Goal: Task Accomplishment & Management: Use online tool/utility

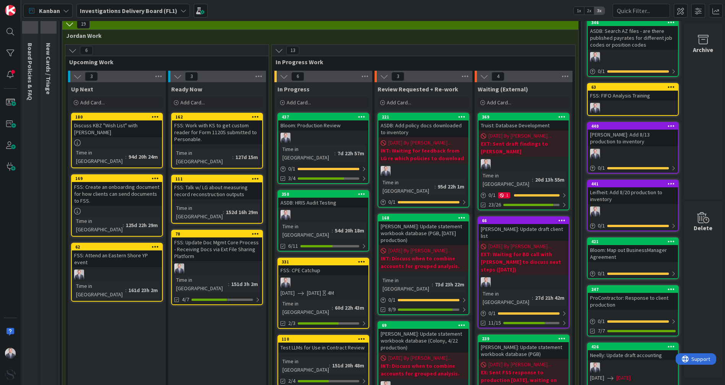
scroll to position [42, 7]
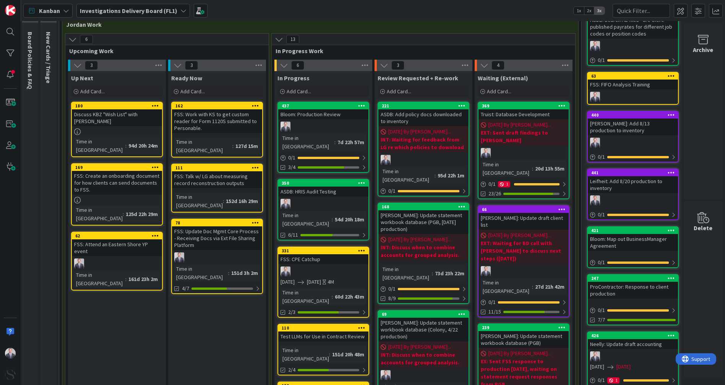
click at [104, 90] on div "Add Card..." at bounding box center [117, 91] width 92 height 11
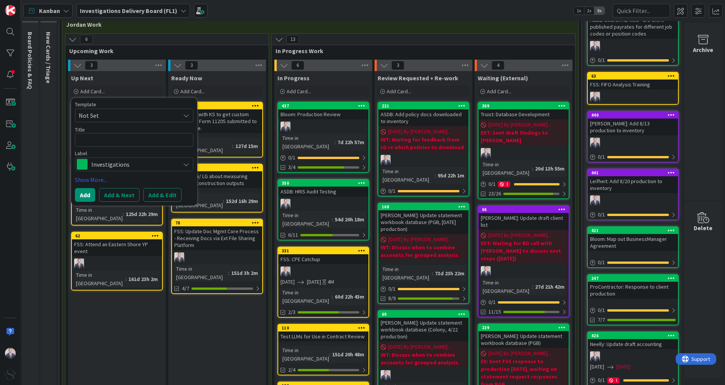
click at [97, 163] on span "Investigations" at bounding box center [133, 164] width 85 height 11
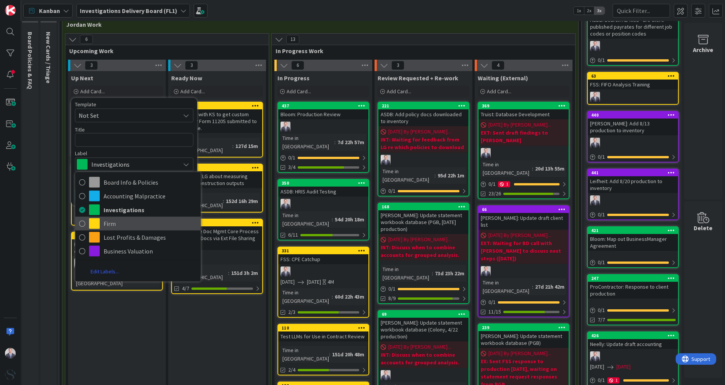
click at [106, 227] on span "Firm" at bounding box center [150, 223] width 93 height 11
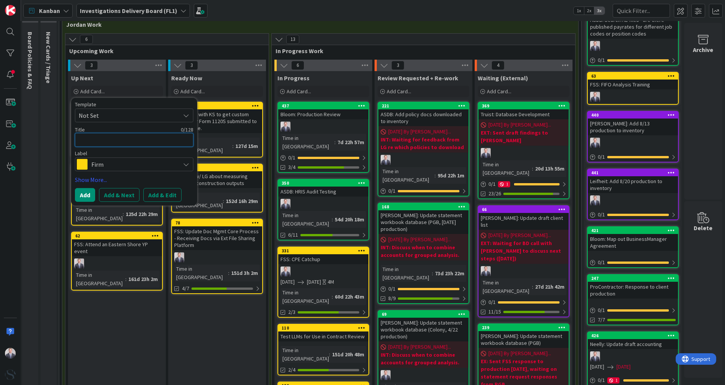
click at [93, 137] on textarea at bounding box center [134, 140] width 119 height 14
type textarea "x"
type textarea "F"
type textarea "x"
type textarea "FS"
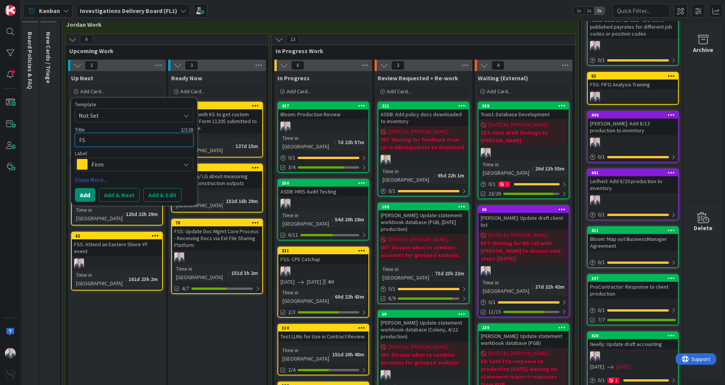
type textarea "x"
type textarea "FSS"
type textarea "x"
type textarea "FSS;"
type textarea "x"
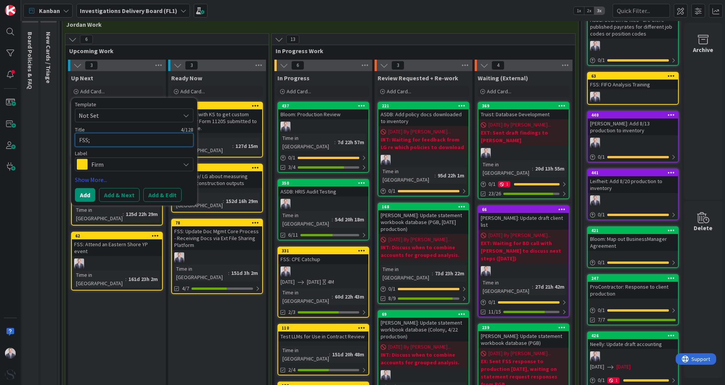
type textarea "FSS"
type textarea "x"
type textarea "FS"
type textarea "x"
type textarea "F"
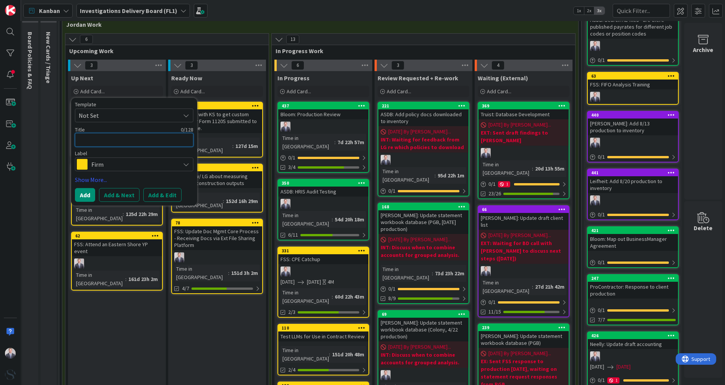
type textarea "x"
type textarea "D"
type textarea "x"
type textarea "Do"
type textarea "x"
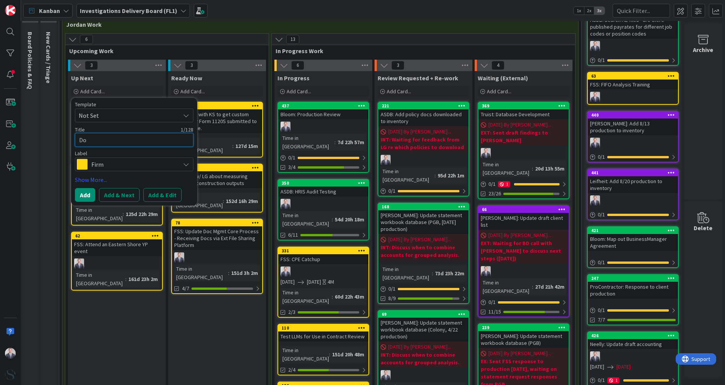
type textarea "Doc"
type textarea "x"
type textarea "DocM"
type textarea "x"
type textarea "DocMg"
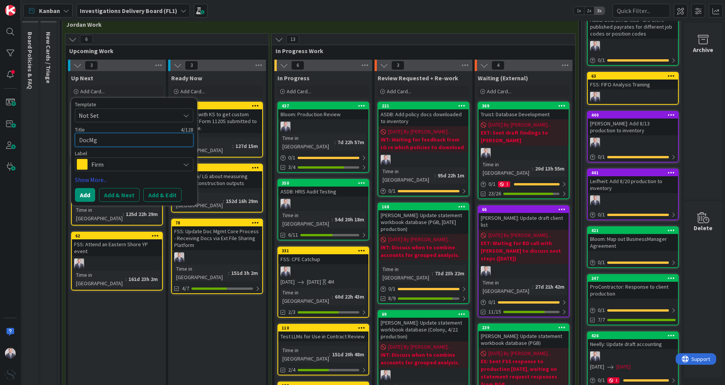
type textarea "x"
type textarea "DocMgm"
type textarea "x"
type textarea "DocMgmt"
type textarea "x"
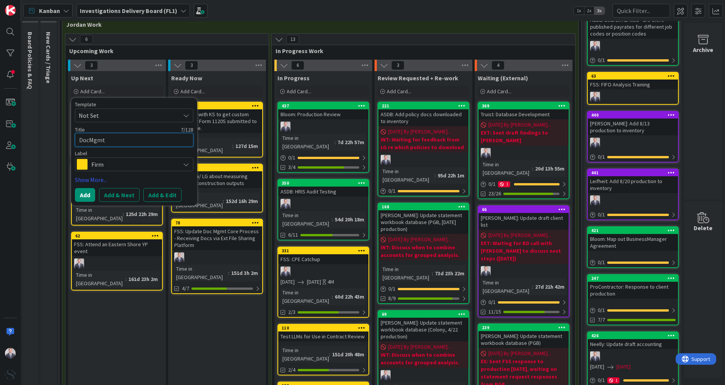
type textarea "DocMgmt:"
type textarea "x"
type textarea "DocMgmt:"
type textarea "x"
type textarea "DocMgmt: P"
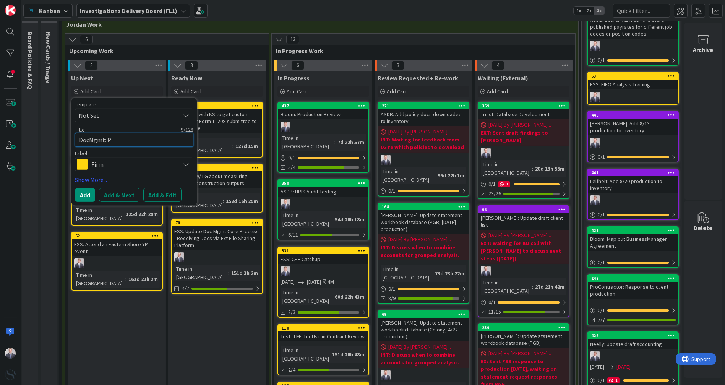
type textarea "x"
type textarea "DocMgmt: Pr"
type textarea "x"
type textarea "DocMgmt: Pre"
type textarea "x"
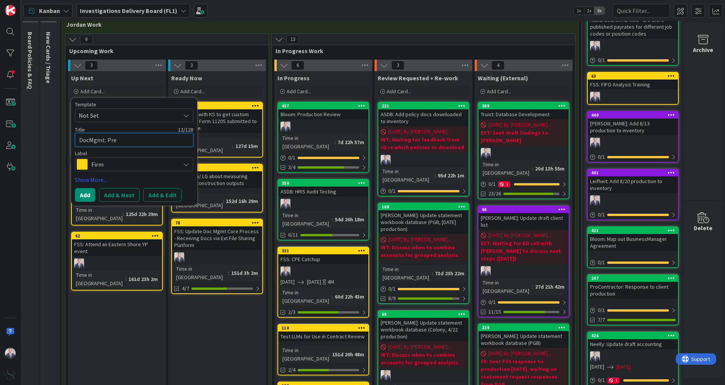
type textarea "DocMgmt: Prep"
type textarea "x"
type textarea "DocMgmt: Prep"
type textarea "x"
type textarea "DocMgmt: Prep"
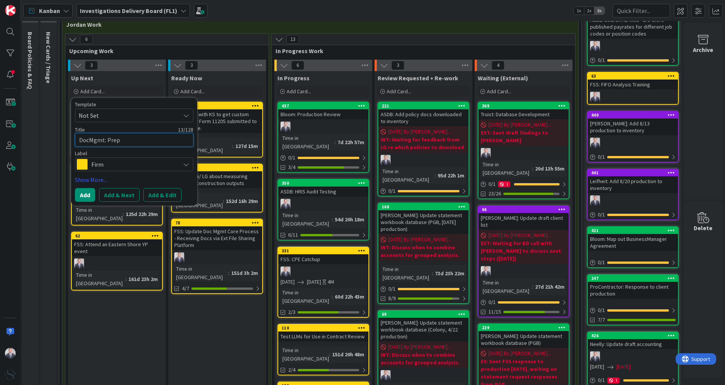
type textarea "x"
type textarea "DocMgmt: Pre"
type textarea "x"
type textarea "DocMgmt: Pr"
type textarea "x"
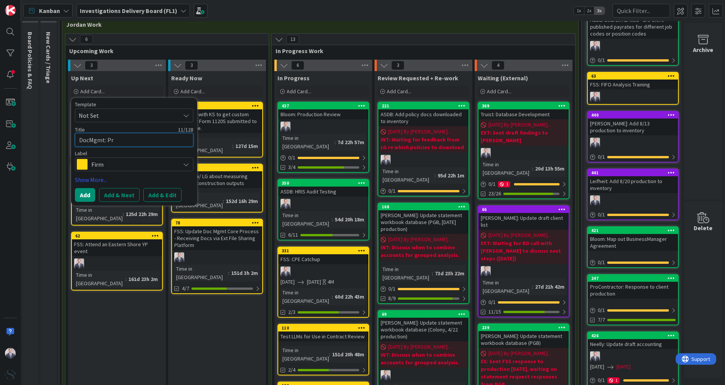
type textarea "DocMgmt: P"
type textarea "x"
type textarea "DocMgmt:"
type textarea "x"
type textarea "DocMgmt: P"
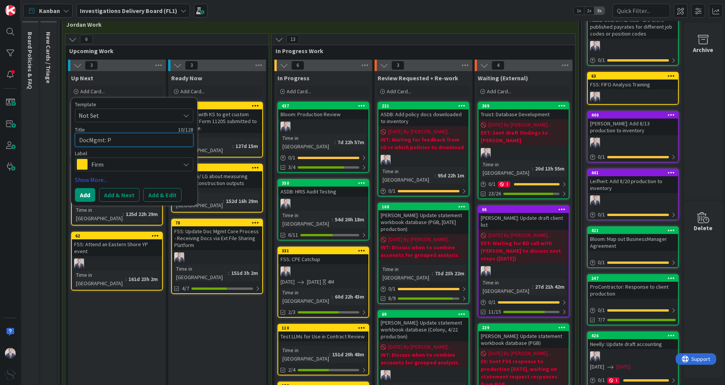
type textarea "x"
type textarea "DocMgmt: Po"
type textarea "x"
type textarea "DocMgmt: Pol"
type textarea "x"
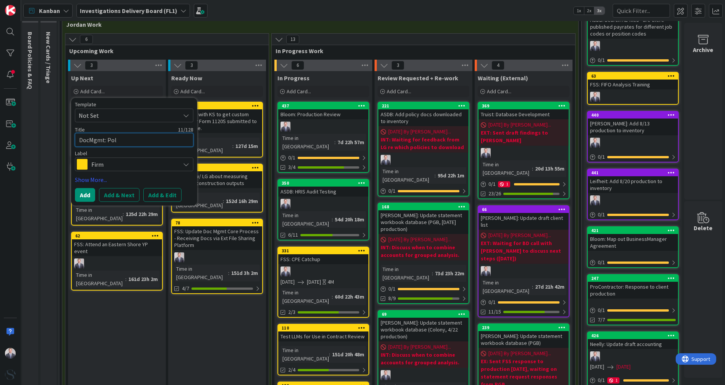
type textarea "DocMgmt: Poli"
type textarea "x"
type textarea "DocMgmt: Polic"
type textarea "x"
type textarea "DocMgmt: Policy"
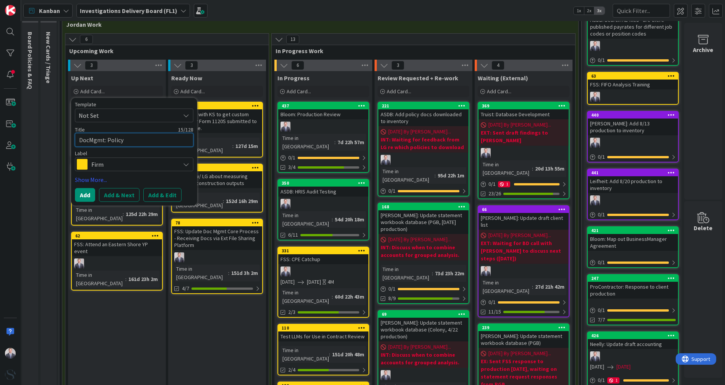
type textarea "x"
type textarea "DocMgmt: Policy"
type textarea "x"
type textarea "DocMgmt: Policy C"
type textarea "x"
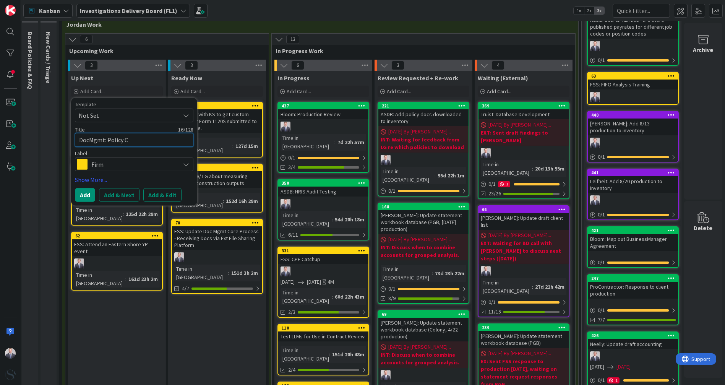
type textarea "DocMgmt: Policy Ch"
type textarea "x"
type textarea "DocMgmt: Policy Che"
type textarea "x"
type textarea "DocMgmt: Policy Chek"
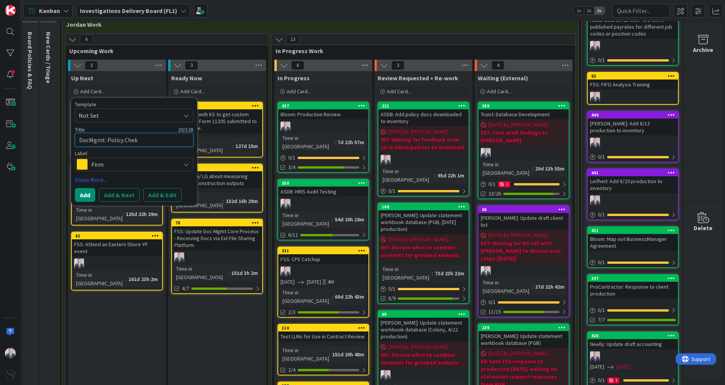
type textarea "x"
type textarea "DocMgmt: Policy Chekc"
type textarea "x"
type textarea "DocMgmt: Policy Chek"
type textarea "x"
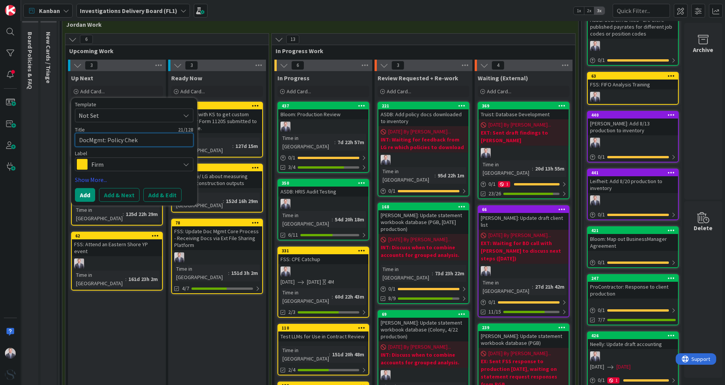
type textarea "DocMgmt: Policy Che"
type textarea "x"
type textarea "DocMgmt: Policy Chec"
type textarea "x"
type textarea "DocMgmt: Policy Check"
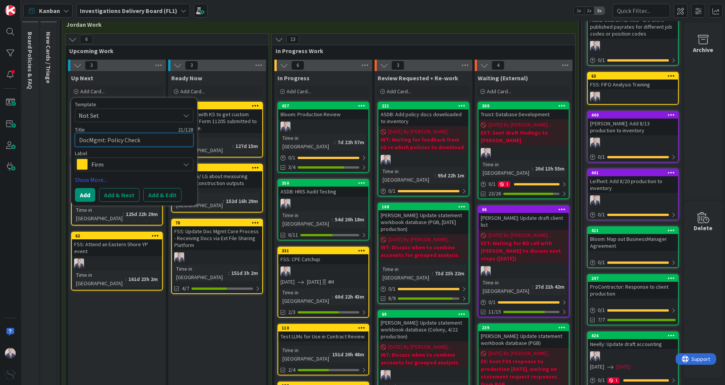
type textarea "x"
type textarea "DocMgmt: Policy Check-"
type textarea "x"
type textarea "DocMgmt: Policy Check-U"
type textarea "x"
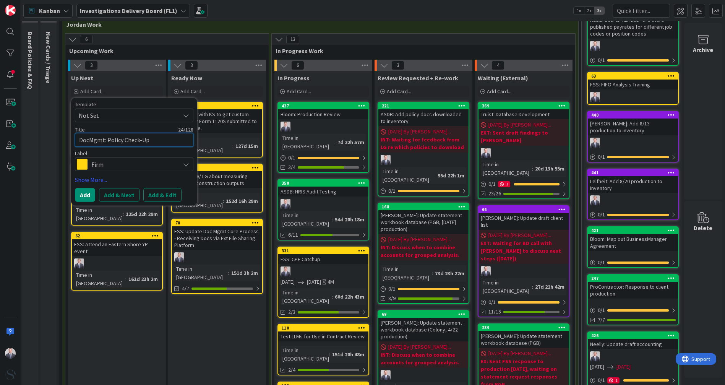
type textarea "DocMgmt: Policy Check-Up"
click at [93, 177] on link "Show More..." at bounding box center [134, 179] width 119 height 9
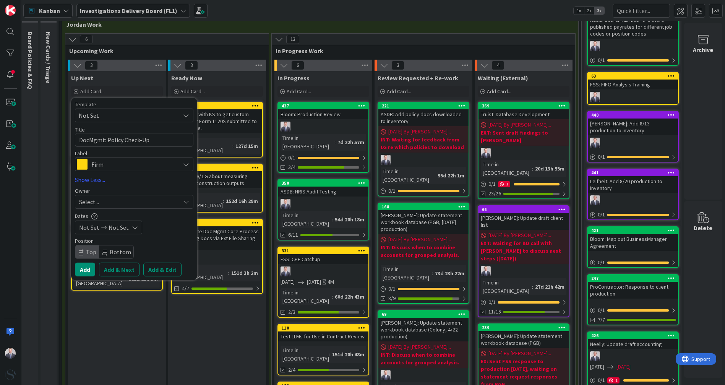
click at [132, 202] on div "Select..." at bounding box center [129, 201] width 101 height 9
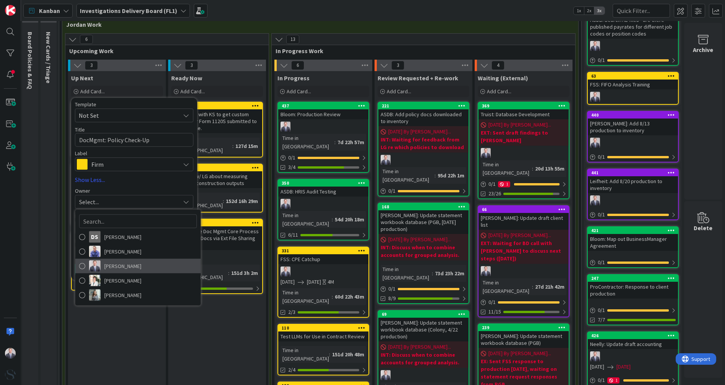
click at [104, 267] on span "[PERSON_NAME]" at bounding box center [122, 265] width 37 height 11
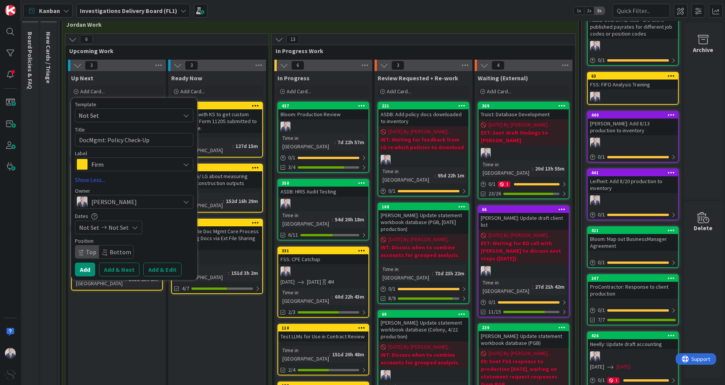
click at [147, 266] on button "Add & Edit" at bounding box center [162, 270] width 38 height 14
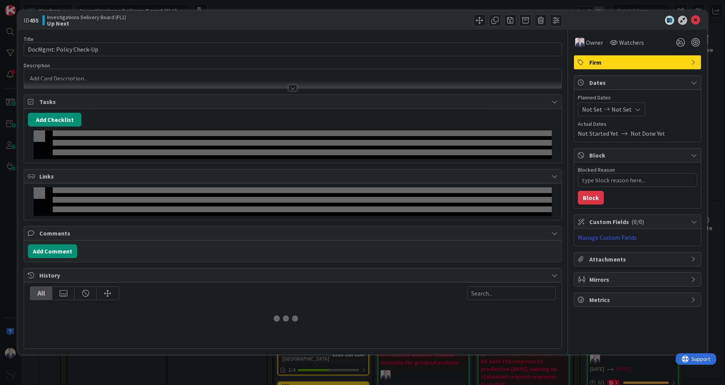
type textarea "x"
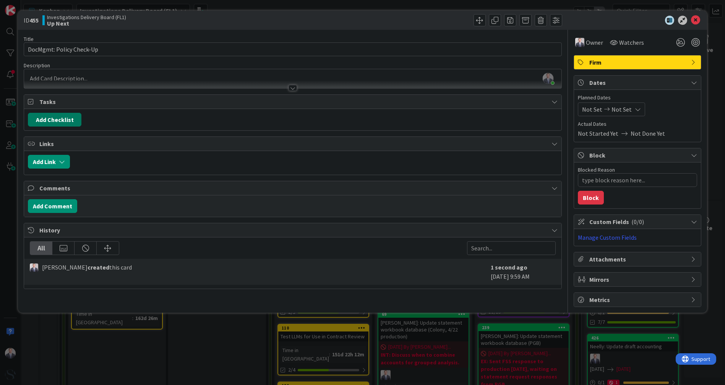
click at [69, 122] on button "Add Checklist" at bounding box center [55, 120] width 54 height 14
type input "Policy Check-Up"
click at [42, 173] on button "Add" at bounding box center [42, 174] width 20 height 14
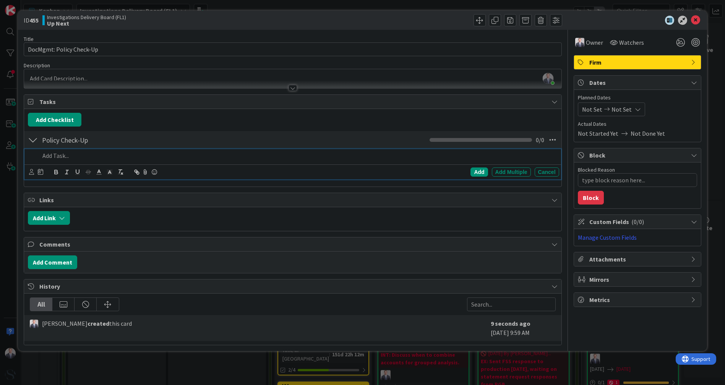
type textarea "x"
click at [480, 168] on div "Add" at bounding box center [479, 171] width 17 height 9
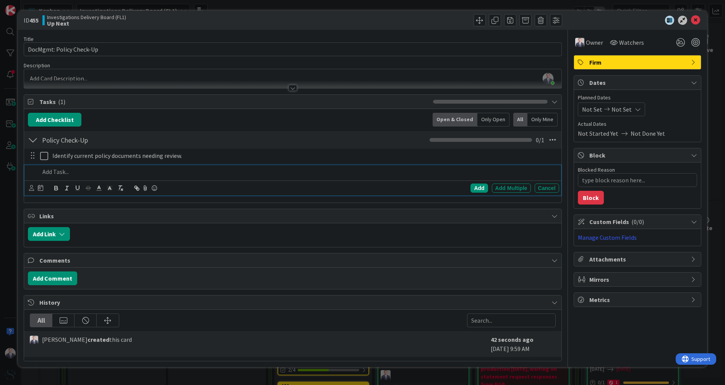
click at [125, 171] on p at bounding box center [298, 171] width 516 height 9
click at [478, 185] on div "Add" at bounding box center [479, 188] width 17 height 9
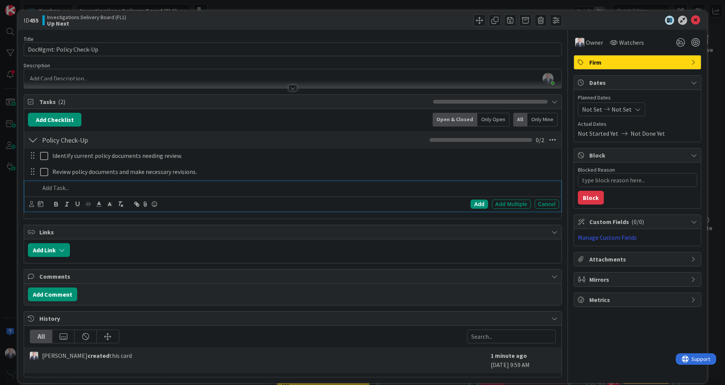
click at [76, 187] on p at bounding box center [298, 188] width 516 height 9
click at [111, 186] on p "Develop screen recording of new case onboarding" at bounding box center [298, 188] width 516 height 9
click at [118, 185] on p "Develop screen recording of the doc manager's role in onboarding documents for …" at bounding box center [298, 188] width 516 height 9
drag, startPoint x: 124, startPoint y: 185, endPoint x: 118, endPoint y: 185, distance: 5.4
click at [118, 185] on p "Develop screen recording of the doc manager's role in onboarding documents for …" at bounding box center [298, 188] width 516 height 9
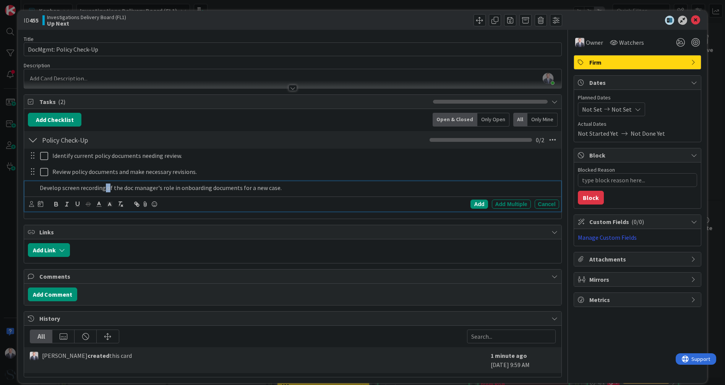
click at [108, 185] on p "Develop screen recording of the doc manager's role in onboarding documents for …" at bounding box center [298, 188] width 516 height 9
drag, startPoint x: 106, startPoint y: 185, endPoint x: 144, endPoint y: 185, distance: 37.9
click at [145, 185] on p "Develop screen recording of the doc manager's role in onboarding documents for …" at bounding box center [298, 188] width 516 height 9
drag, startPoint x: 179, startPoint y: 186, endPoint x: 104, endPoint y: 187, distance: 75.3
click at [104, 187] on p "Develop screen recording of the doc manager's role in onboarding documents for …" at bounding box center [298, 188] width 516 height 9
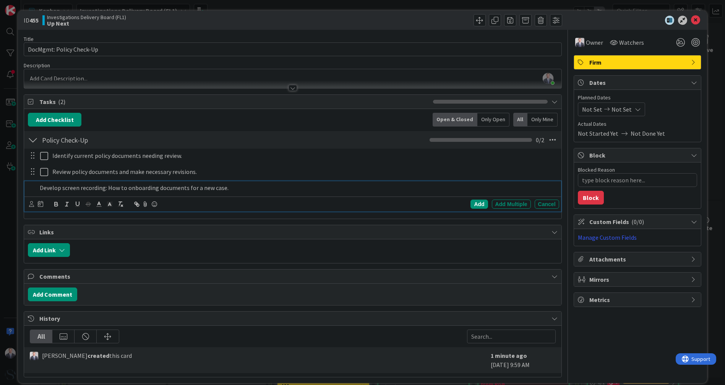
click at [150, 189] on p "Develop screen recording: How to onboarding documents for a new case." at bounding box center [298, 188] width 516 height 9
click at [273, 186] on p "Develop screen recording: How to onboard documents for a new case." at bounding box center [298, 188] width 516 height 9
click at [471, 203] on div "Add" at bounding box center [479, 204] width 17 height 9
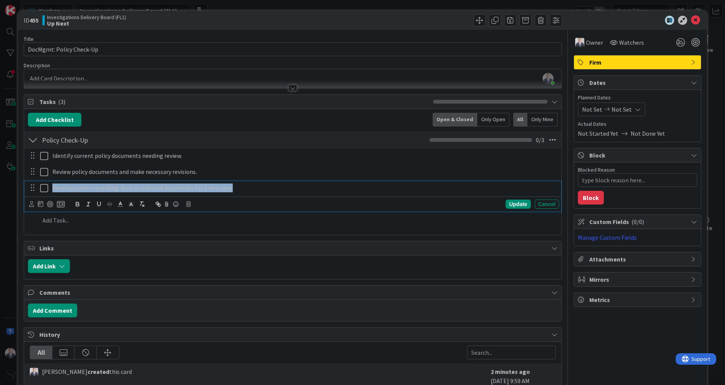
drag, startPoint x: 232, startPoint y: 187, endPoint x: 52, endPoint y: 187, distance: 180.1
click at [52, 187] on p "Develop screen recording: How to onboard documents for a new case." at bounding box center [304, 188] width 504 height 9
copy p "Develop screen recording: How to onboard documents for a new case."
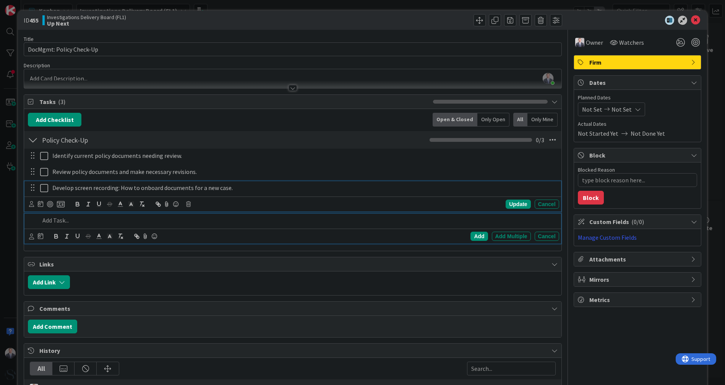
click at [63, 220] on p at bounding box center [298, 220] width 516 height 9
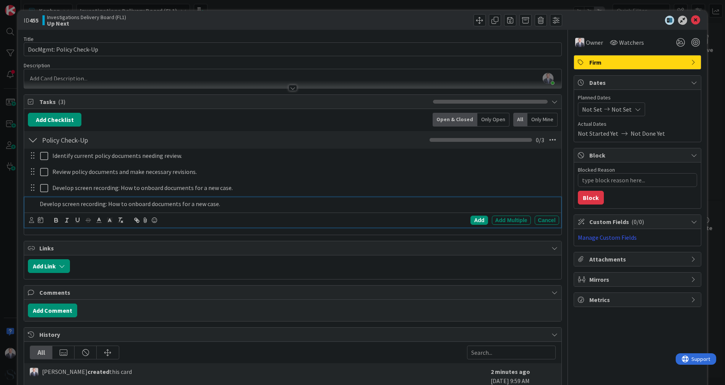
click at [135, 202] on p "Develop screen recording: How to onboard documents for a new case." at bounding box center [298, 204] width 516 height 9
click at [134, 203] on p "Develop screen recording: How to onboard documents for a new case." at bounding box center [298, 204] width 516 height 9
drag, startPoint x: 127, startPoint y: 203, endPoint x: 295, endPoint y: 204, distance: 167.5
click at [294, 204] on p "Develop screen recording: How to onboard documents for a new case." at bounding box center [298, 204] width 516 height 9
click at [471, 217] on div "Add" at bounding box center [479, 220] width 17 height 9
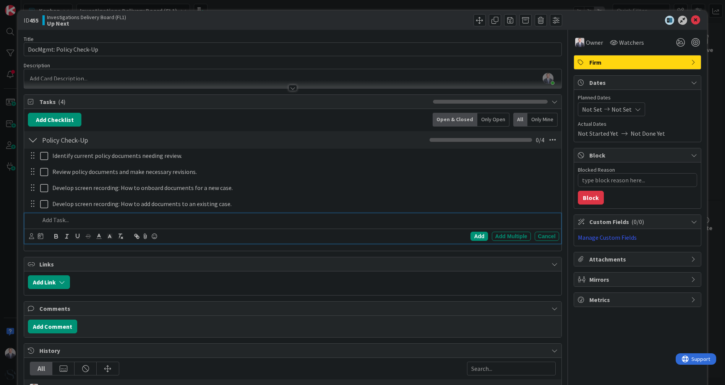
click at [106, 217] on p at bounding box center [298, 220] width 516 height 9
drag, startPoint x: 106, startPoint y: 217, endPoint x: 0, endPoint y: 214, distance: 106.4
click at [0, 215] on div "ID 455 Investigations Delivery Board (FL1) Up Next Title 24 / 128 DocMgmt: Poli…" at bounding box center [362, 192] width 725 height 385
click at [464, 233] on div "Add Add Multiple Cancel" at bounding box center [441, 236] width 236 height 9
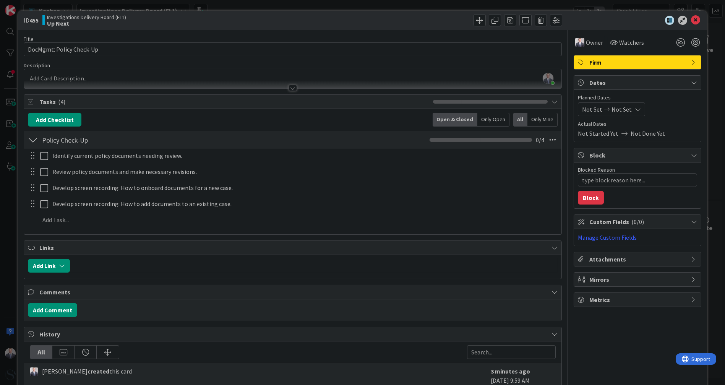
click at [470, 236] on div "Title 24 / 128 DocMgmt: Policy Check-Up Description [PERSON_NAME] joined 4 m ag…" at bounding box center [293, 211] width 538 height 363
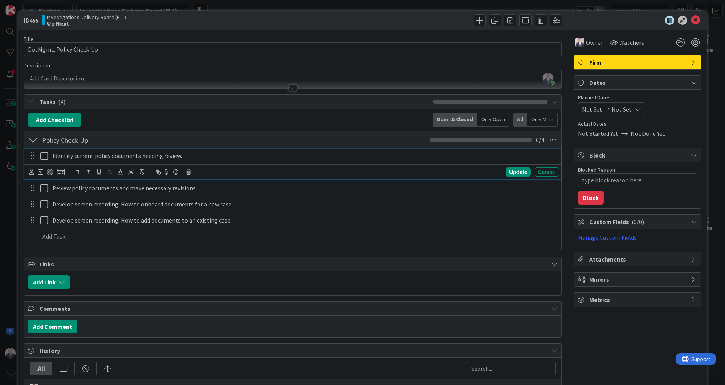
click at [42, 156] on icon at bounding box center [45, 155] width 11 height 9
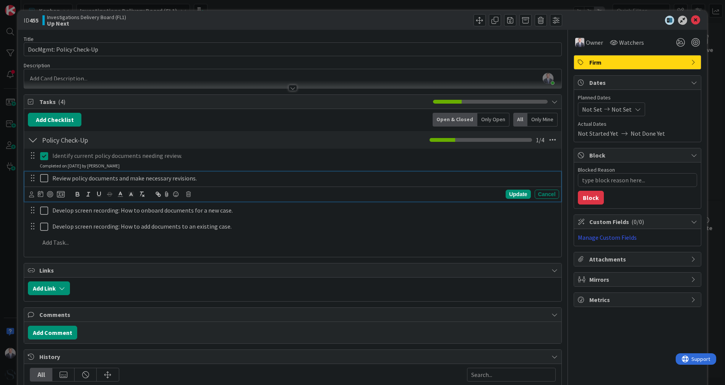
click at [42, 175] on icon at bounding box center [45, 178] width 11 height 9
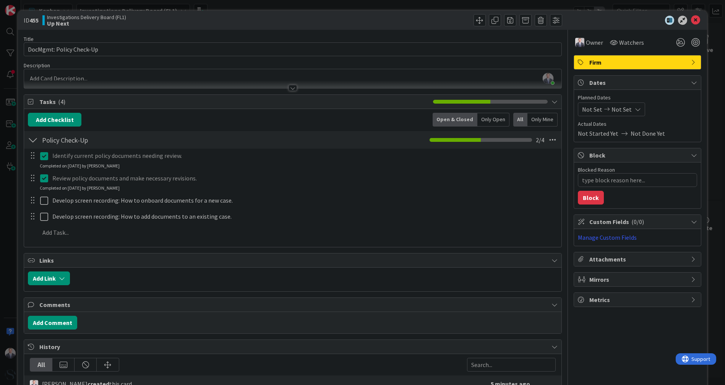
click at [40, 175] on icon at bounding box center [45, 178] width 11 height 9
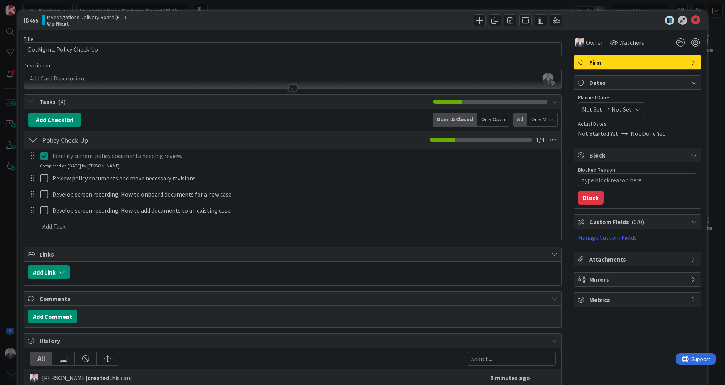
click at [46, 151] on icon at bounding box center [45, 155] width 11 height 9
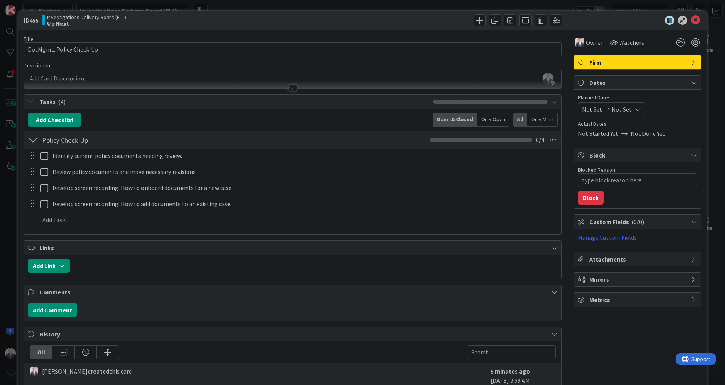
click at [332, 260] on div "Links Add Link" at bounding box center [293, 260] width 538 height 39
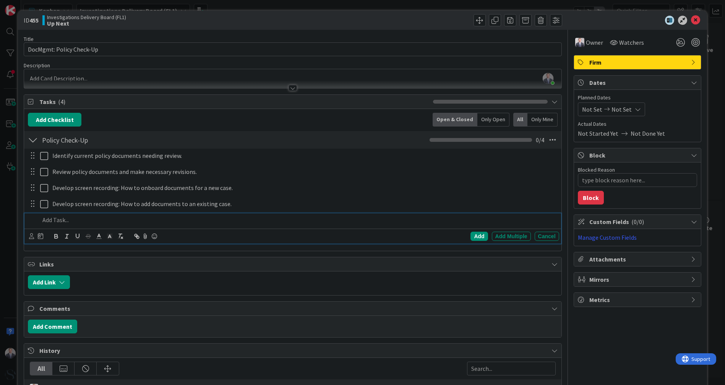
click at [60, 221] on p at bounding box center [298, 220] width 516 height 9
click at [694, 18] on icon at bounding box center [695, 20] width 9 height 9
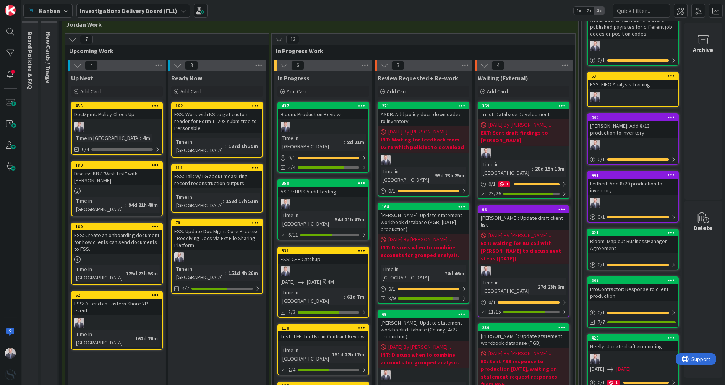
drag, startPoint x: 111, startPoint y: 114, endPoint x: 92, endPoint y: 116, distance: 19.6
click at [92, 116] on div "DocMgmt: Policy Check-Up" at bounding box center [117, 114] width 90 height 10
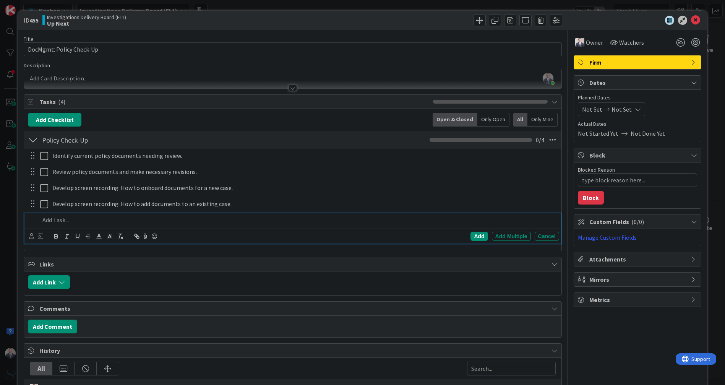
click at [619, 239] on link "Manage Custom Fields" at bounding box center [607, 238] width 59 height 8
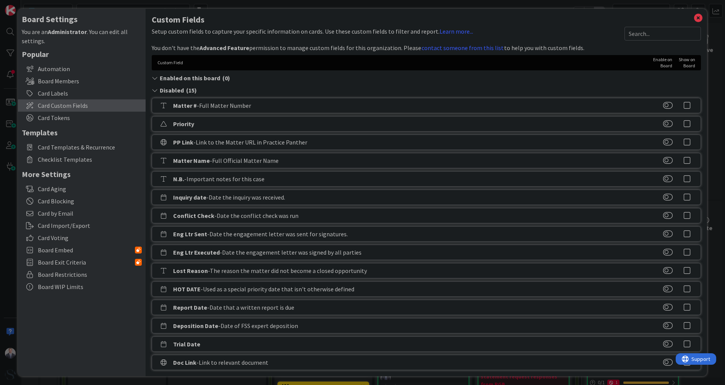
scroll to position [3, 0]
click at [663, 120] on button at bounding box center [668, 123] width 10 height 8
click at [694, 18] on icon at bounding box center [699, 16] width 10 height 11
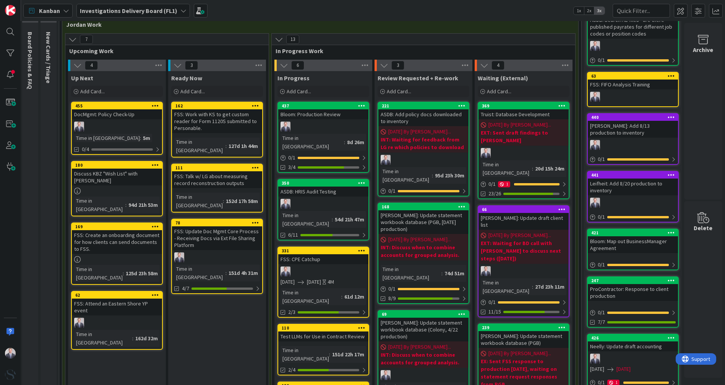
click at [99, 120] on link "455 DocMgmt: Policy Check-Up Time in Column : 5m 0/4" at bounding box center [117, 128] width 92 height 53
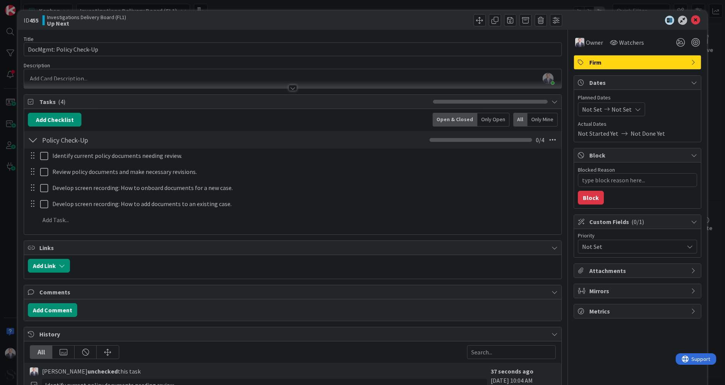
click at [642, 243] on span "Not Set" at bounding box center [631, 246] width 98 height 11
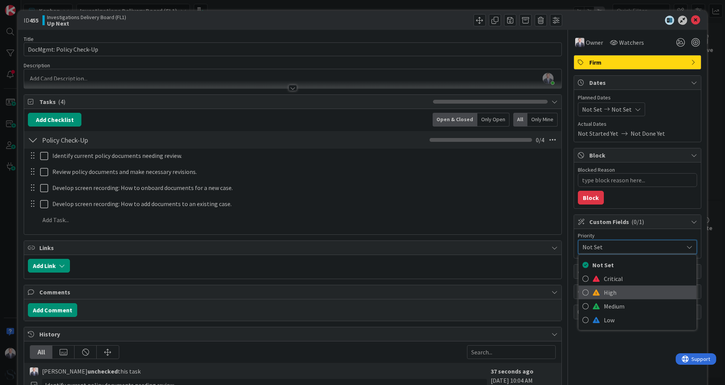
click at [605, 291] on span "High" at bounding box center [648, 292] width 89 height 11
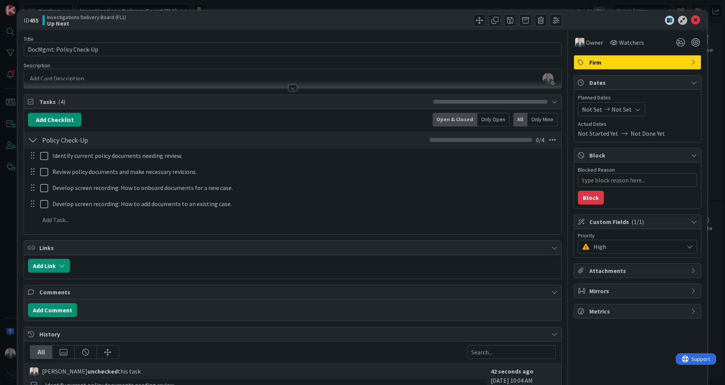
type textarea "x"
click at [691, 20] on icon at bounding box center [695, 20] width 9 height 9
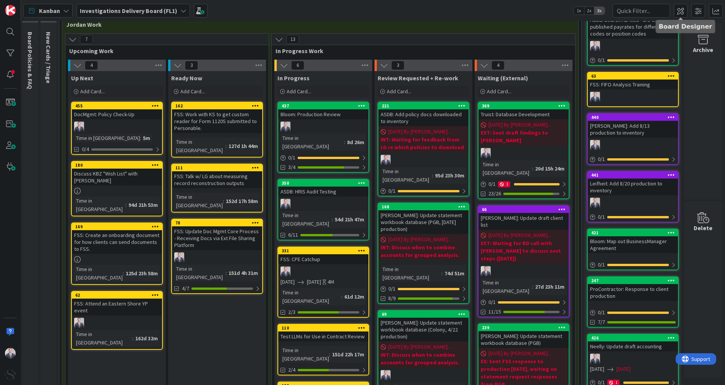
click at [679, 5] on span at bounding box center [681, 11] width 14 height 14
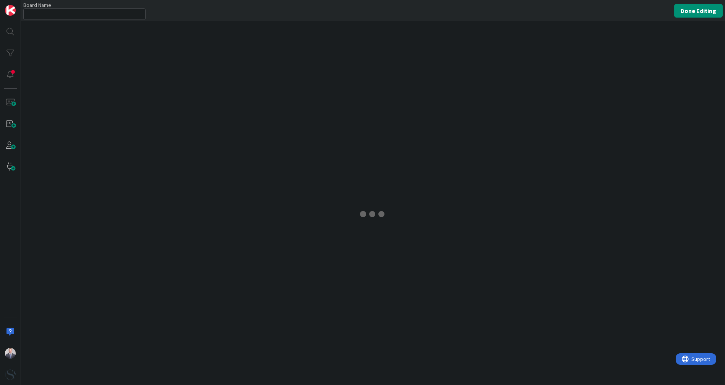
type input "Investigations Delivery Board (FL1)"
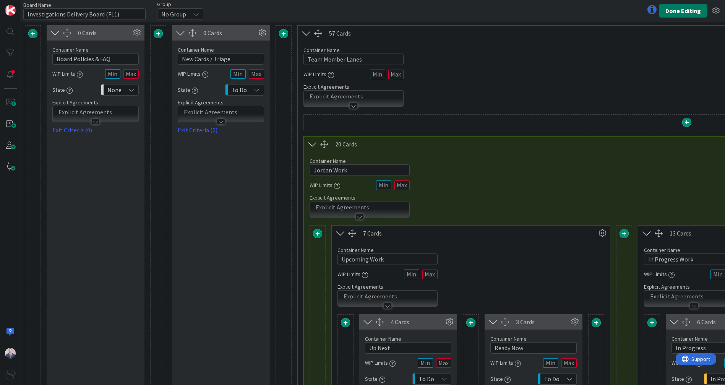
click at [694, 13] on button "Done Editing" at bounding box center [683, 11] width 49 height 14
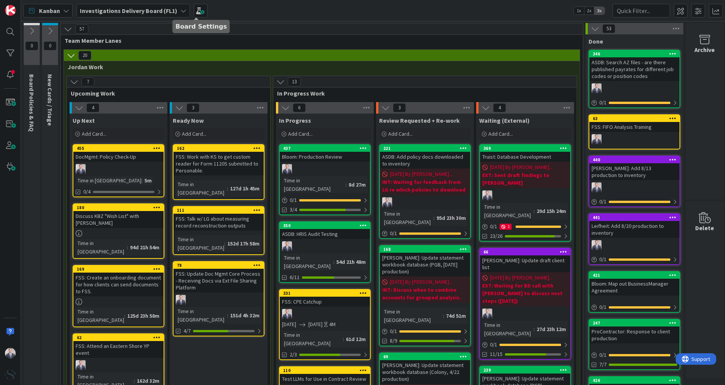
click at [199, 9] on span at bounding box center [201, 11] width 14 height 14
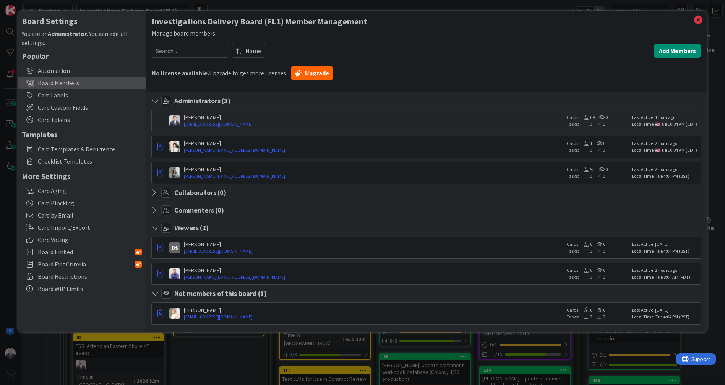
click at [62, 109] on span "Card Custom Fields" at bounding box center [90, 107] width 104 height 9
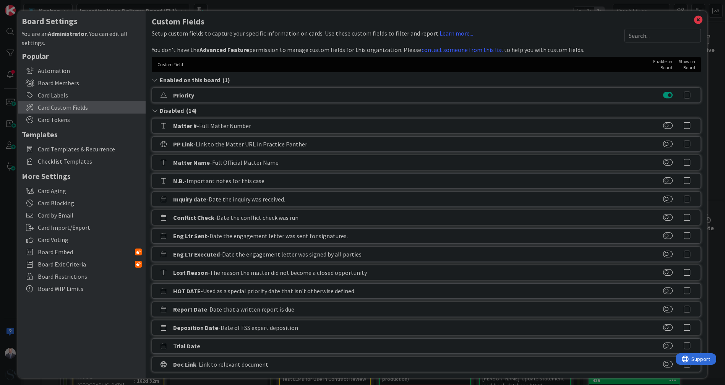
click at [684, 93] on icon at bounding box center [687, 95] width 15 height 8
click at [694, 20] on icon at bounding box center [699, 20] width 10 height 11
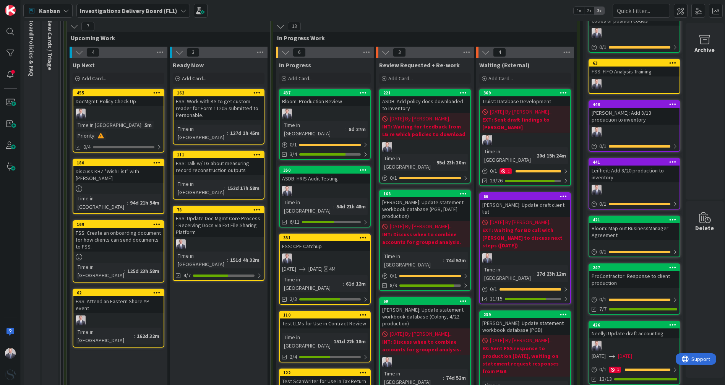
scroll to position [42, 0]
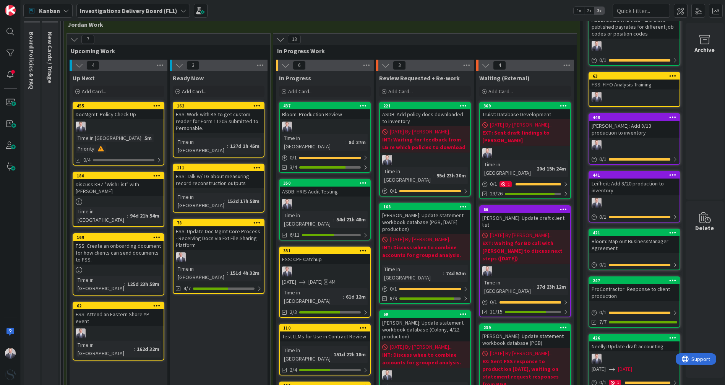
click at [323, 187] on div "ASDB: HRIS Audit Testing" at bounding box center [325, 192] width 90 height 10
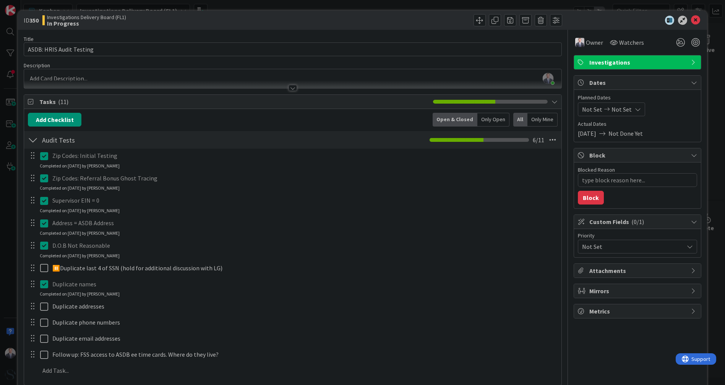
click at [619, 246] on span "Not Set" at bounding box center [631, 246] width 98 height 11
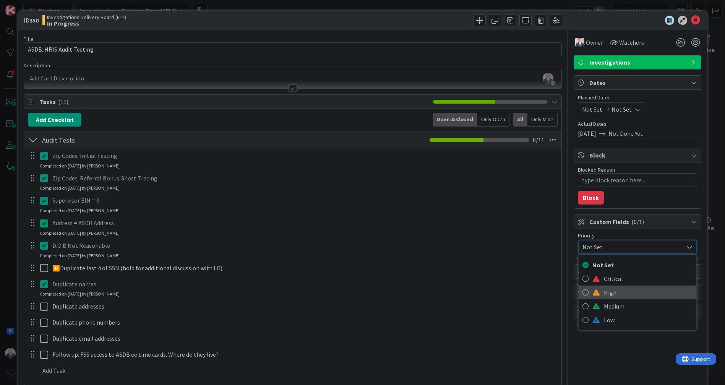
click at [607, 287] on span "High" at bounding box center [648, 292] width 89 height 11
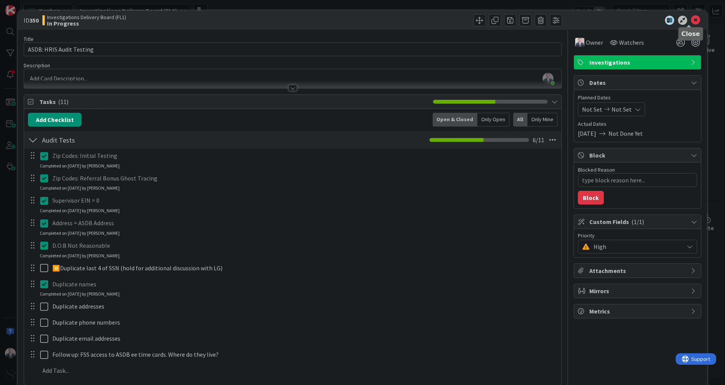
click at [691, 19] on icon at bounding box center [695, 20] width 9 height 9
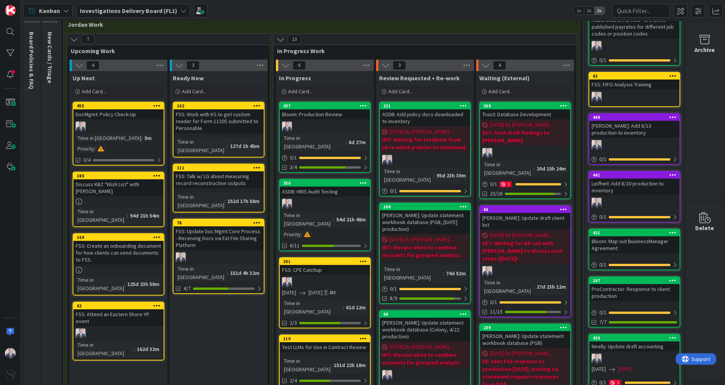
click at [344, 120] on link "437 Bloom: Production Review Time in Column : 8d 27m 0 / 1 3/4" at bounding box center [325, 137] width 92 height 71
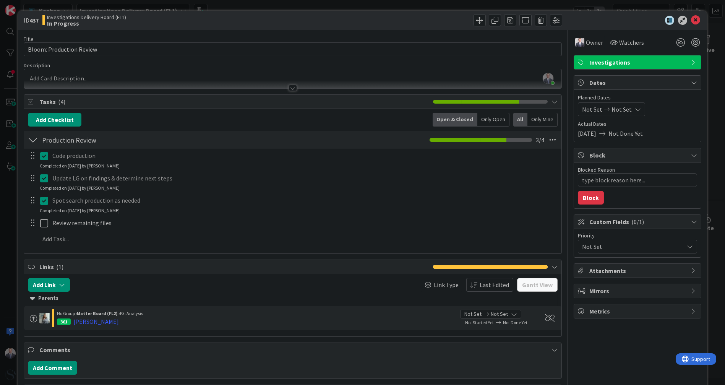
click at [613, 242] on span "Not Set" at bounding box center [631, 246] width 98 height 11
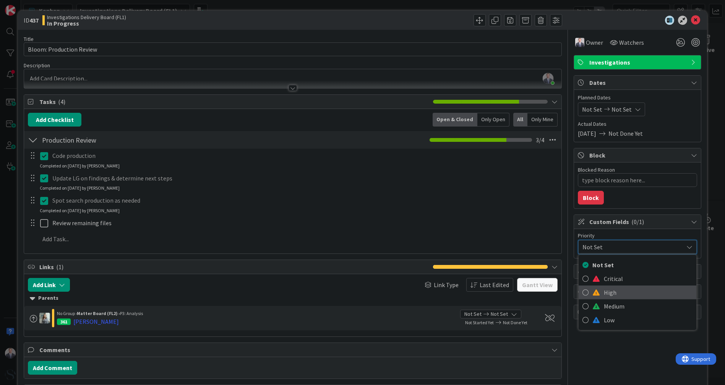
click at [604, 287] on span "High" at bounding box center [648, 292] width 89 height 11
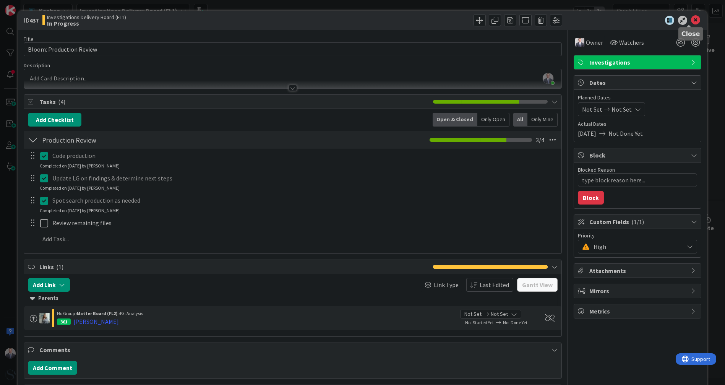
click at [691, 19] on icon at bounding box center [695, 20] width 9 height 9
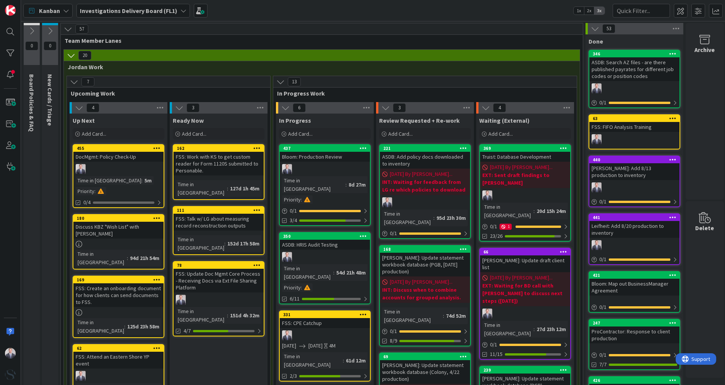
click at [103, 137] on div "Add Card..." at bounding box center [119, 133] width 92 height 11
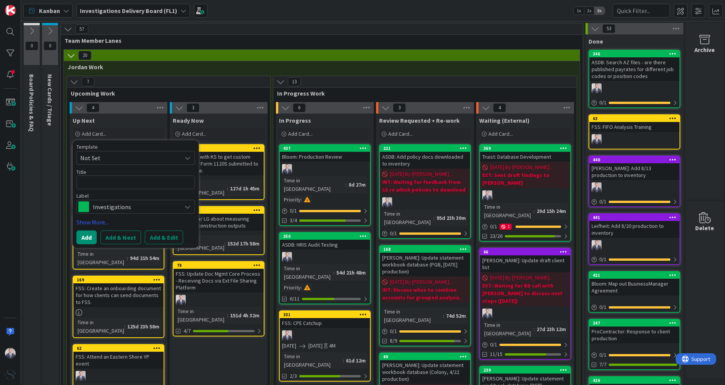
click at [111, 205] on span "Investigations" at bounding box center [135, 207] width 85 height 11
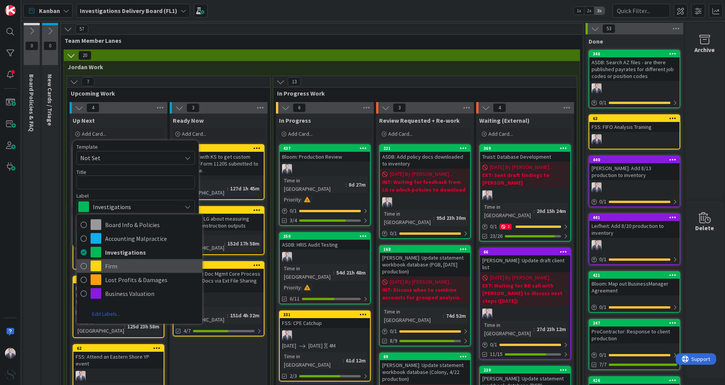
click at [112, 265] on span "Firm" at bounding box center [151, 265] width 93 height 11
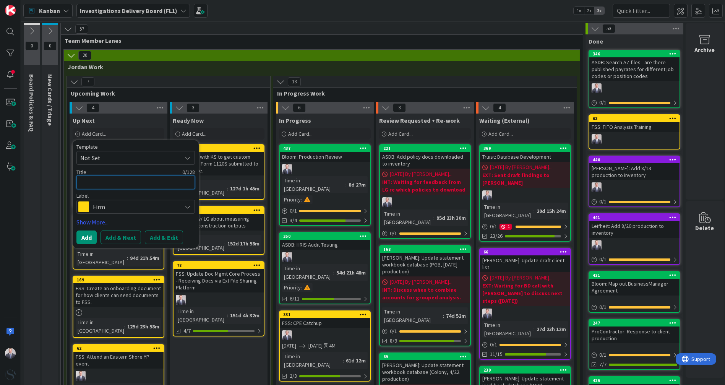
click at [104, 184] on textarea at bounding box center [135, 183] width 119 height 14
type textarea "x"
type textarea "R"
type textarea "x"
type textarea "Re"
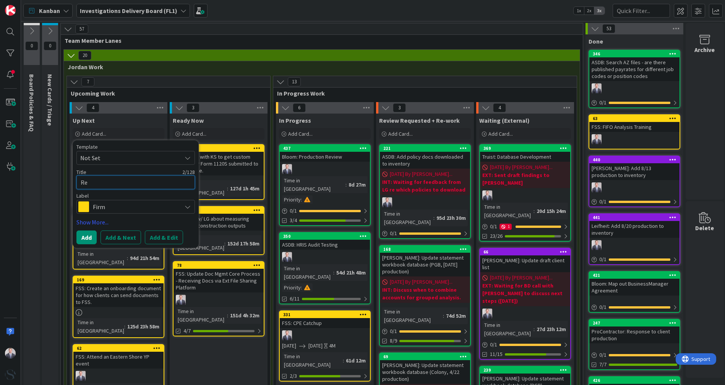
type textarea "x"
type textarea "Rec"
type textarea "x"
type textarea "RecR"
type textarea "x"
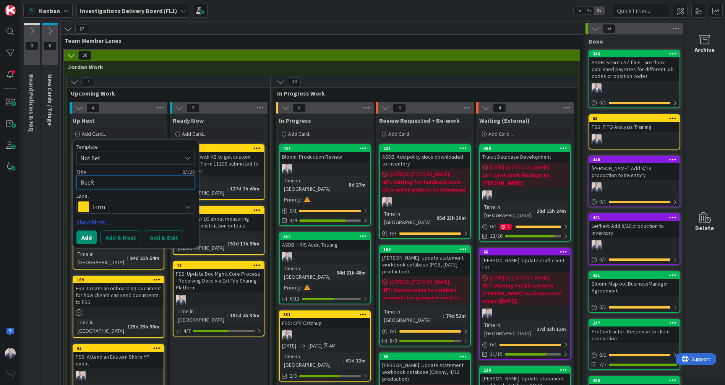
type textarea "RecRe"
type textarea "x"
type textarea "RecRec"
type textarea "x"
type textarea "RecReco"
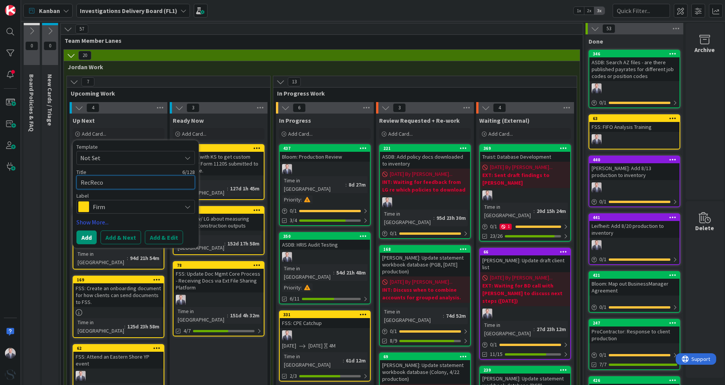
type textarea "x"
type textarea "RecRecon"
type textarea "x"
type textarea "RecRecon:"
type textarea "x"
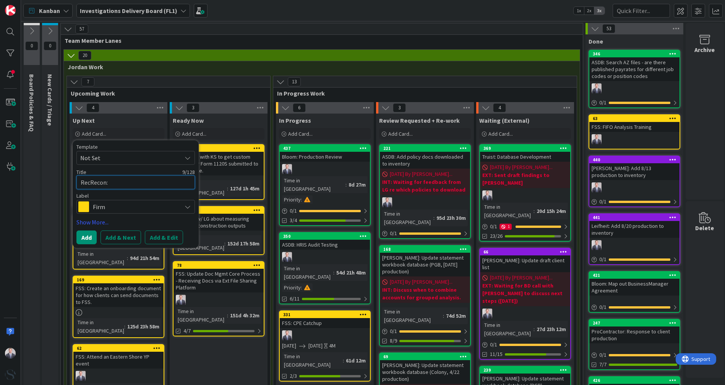
type textarea "RecRecon:"
type textarea "x"
type textarea "RecRecon: P"
type textarea "x"
type textarea "RecRecon: Po"
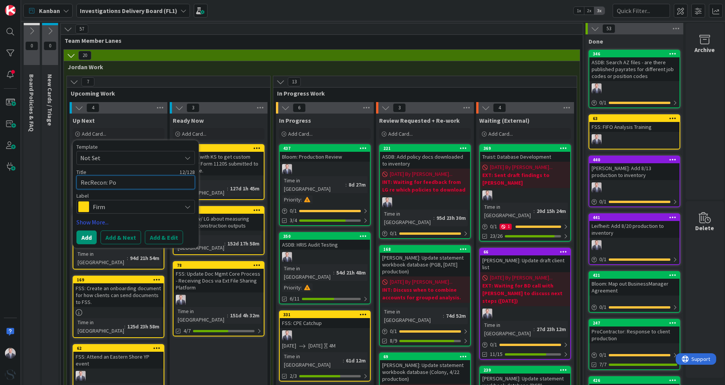
type textarea "x"
type textarea "RecRecon: Pol"
type textarea "x"
type textarea "RecRecon: Poli"
type textarea "x"
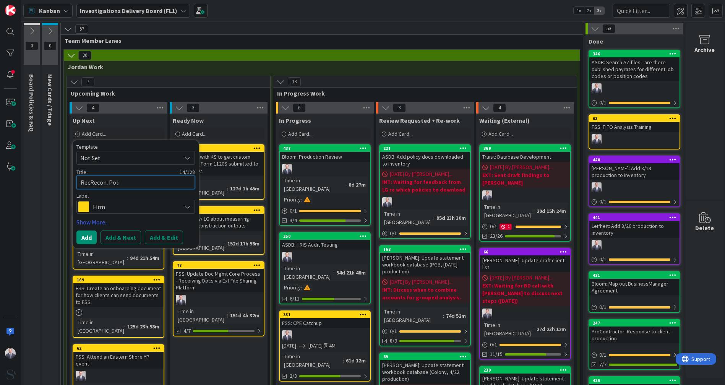
type textarea "RecRecon: Polic"
type textarea "x"
type textarea "RecRecon: Policy"
type textarea "x"
type textarea "RecRecon: Policy"
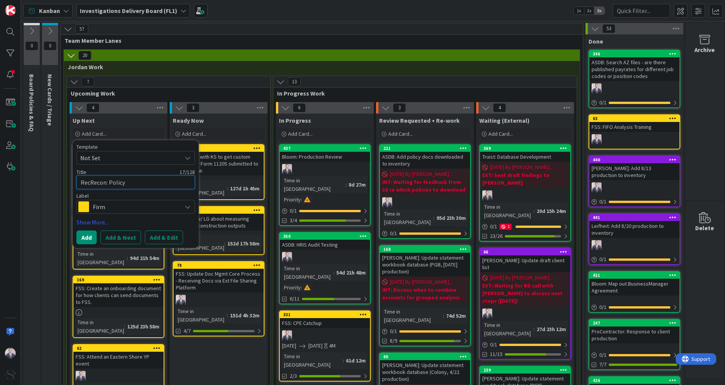
type textarea "x"
type textarea "RecRecon: Policy C"
type textarea "x"
type textarea "RecRecon: Policy Ch"
type textarea "x"
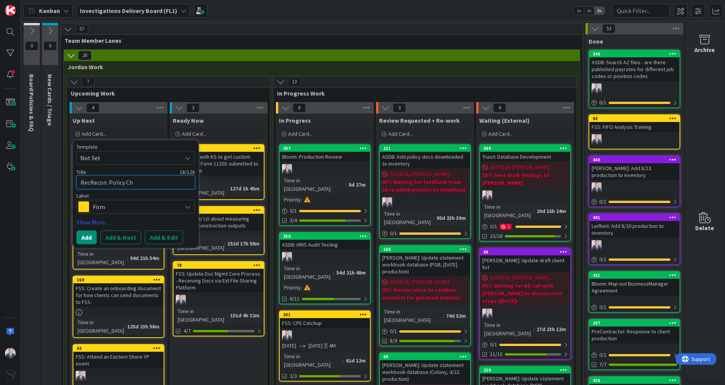
type textarea "RecRecon: Policy Che"
type textarea "x"
type textarea "RecRecon: Policy Chec"
type textarea "x"
type textarea "RecRecon: Policy Check"
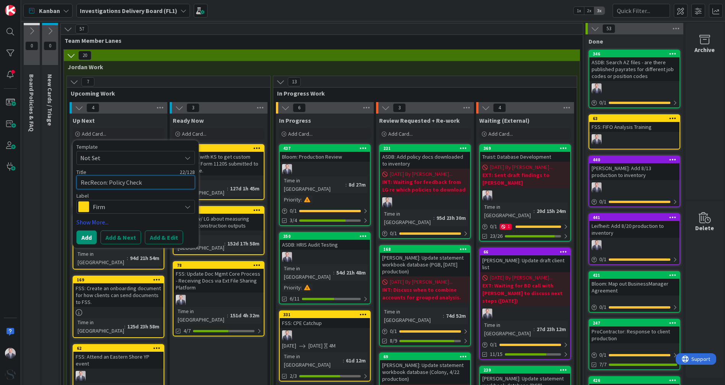
type textarea "x"
type textarea "RecRecon: Policy Check-"
type textarea "x"
type textarea "RecRecon: Policy Check-U"
type textarea "x"
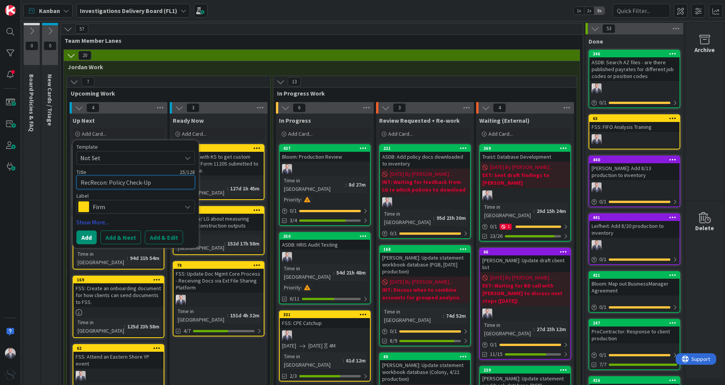
type textarea "RecRecon: Policy Check-Up"
click at [95, 219] on link "Show More..." at bounding box center [135, 222] width 119 height 9
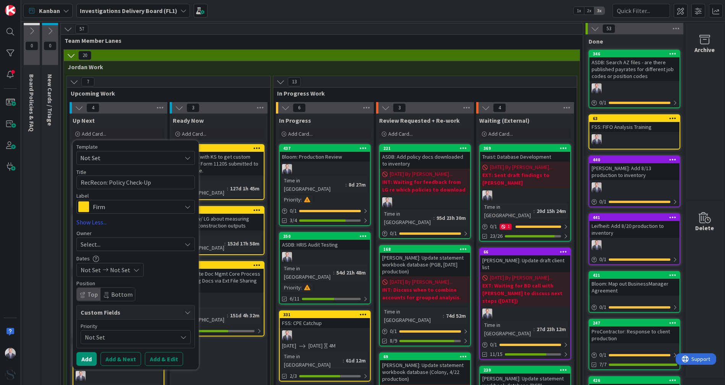
click at [127, 245] on div "Select..." at bounding box center [131, 244] width 101 height 9
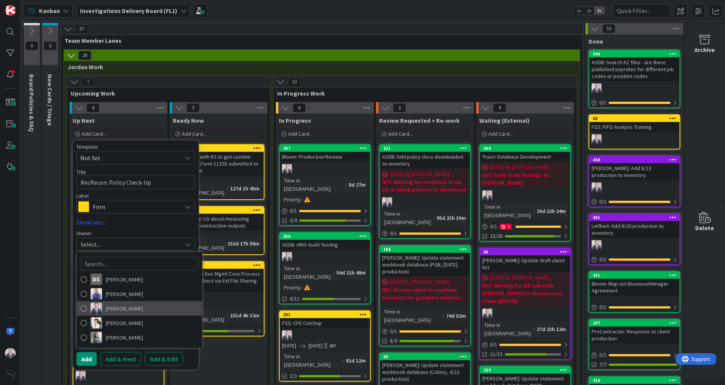
click at [115, 310] on span "[PERSON_NAME]" at bounding box center [124, 308] width 37 height 11
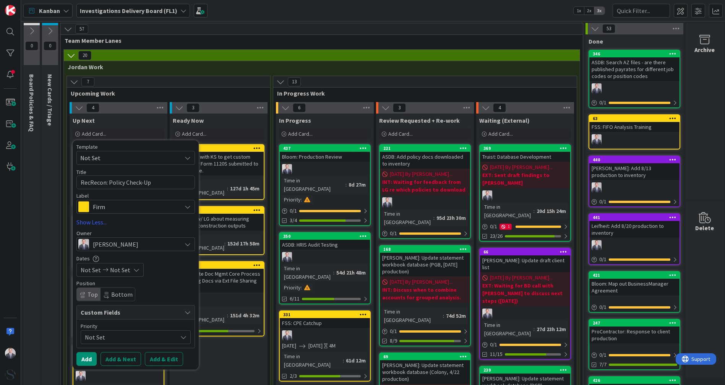
click at [148, 335] on span "Not Set" at bounding box center [129, 337] width 89 height 11
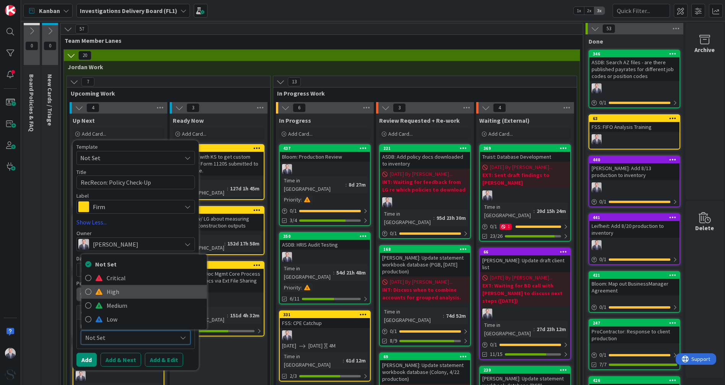
click at [117, 291] on span "High" at bounding box center [155, 291] width 96 height 11
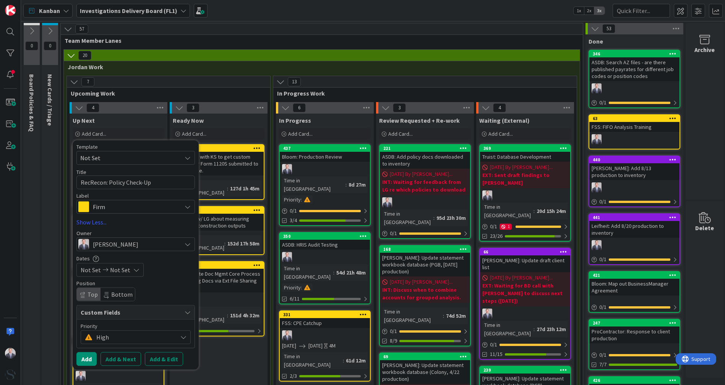
click at [154, 354] on button "Add & Edit" at bounding box center [164, 359] width 38 height 14
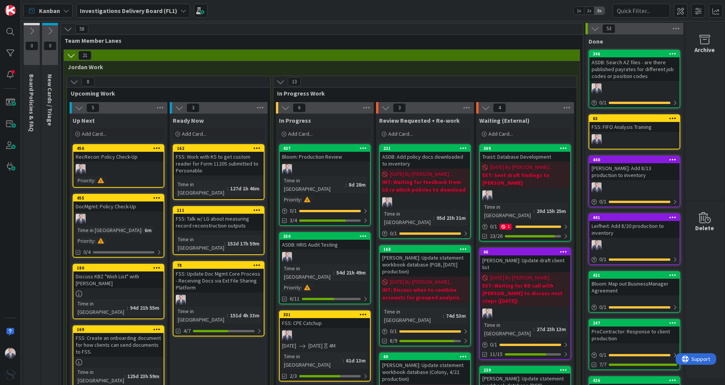
type textarea "x"
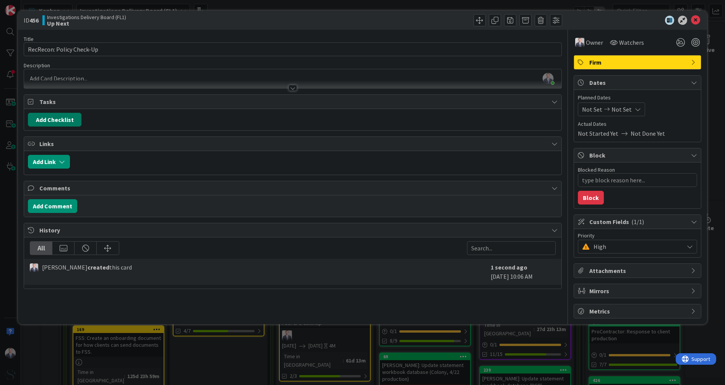
click at [63, 116] on button "Add Checklist" at bounding box center [55, 120] width 54 height 14
click at [70, 156] on input at bounding box center [91, 157] width 119 height 14
type input "Policy Check-Up"
click at [41, 170] on button "Add" at bounding box center [42, 174] width 20 height 14
type textarea "x"
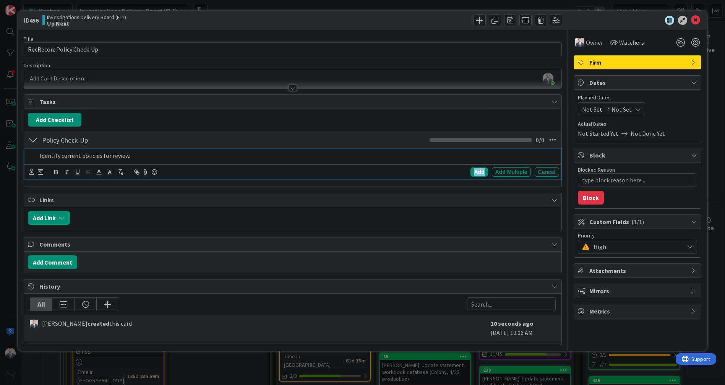
click at [479, 170] on div "Add" at bounding box center [479, 171] width 17 height 9
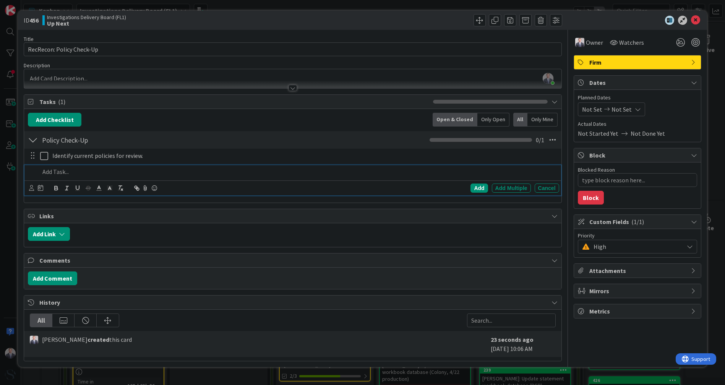
click at [187, 176] on div at bounding box center [298, 171] width 522 height 13
click at [481, 187] on div "Add" at bounding box center [479, 188] width 17 height 9
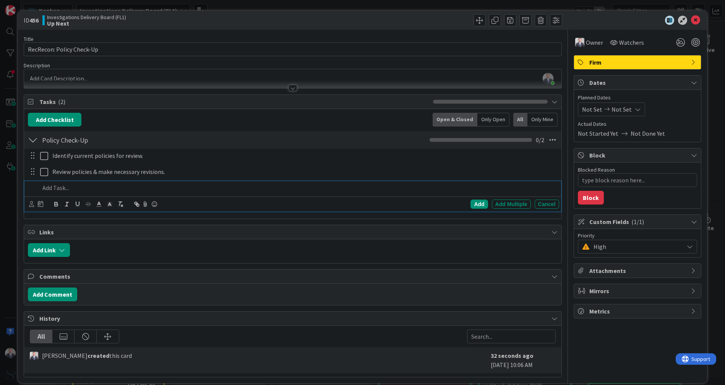
click at [101, 191] on p at bounding box center [298, 188] width 516 height 9
click at [472, 203] on div "Add" at bounding box center [479, 204] width 17 height 9
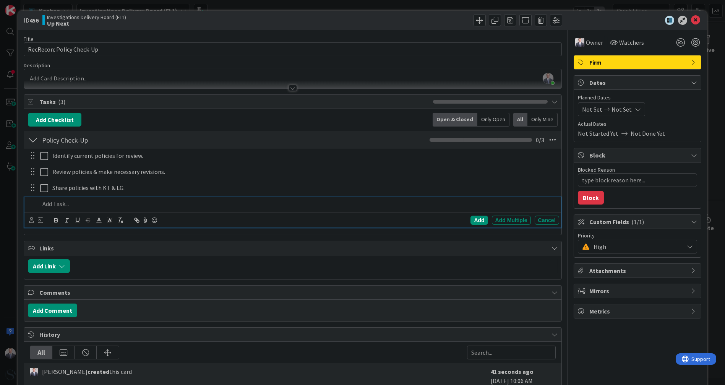
click at [63, 205] on p at bounding box center [298, 204] width 516 height 9
click at [58, 203] on p "Extract from Record Reconstruction Best Practices" at bounding box center [298, 204] width 516 height 9
click at [202, 203] on p "Extract from Record Reconstruction Best Practices" at bounding box center [298, 204] width 516 height 9
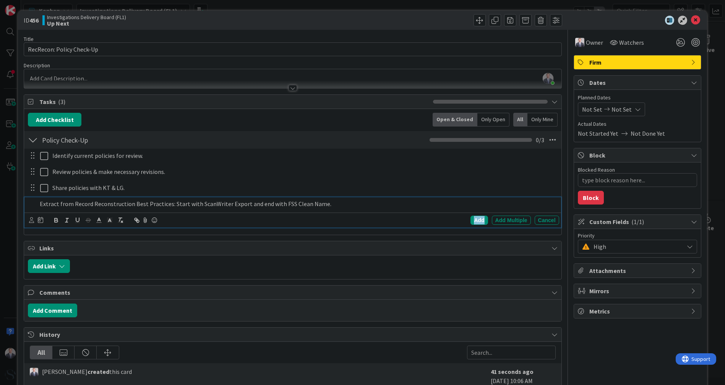
click at [476, 221] on div "Add" at bounding box center [479, 220] width 17 height 9
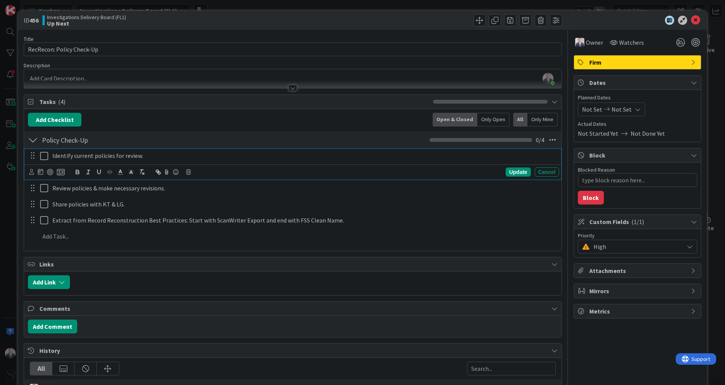
click at [42, 157] on icon at bounding box center [45, 155] width 11 height 9
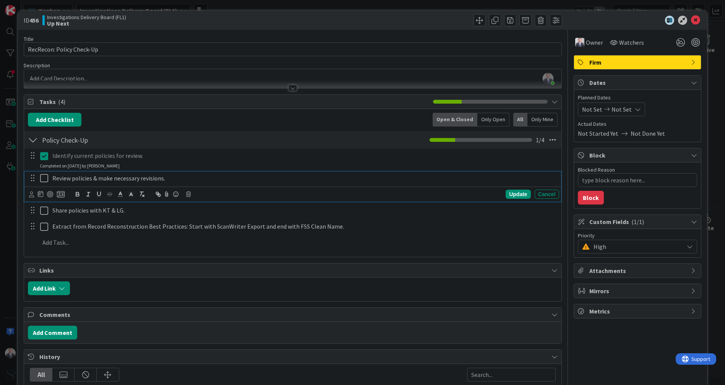
click at [47, 181] on icon at bounding box center [45, 178] width 11 height 9
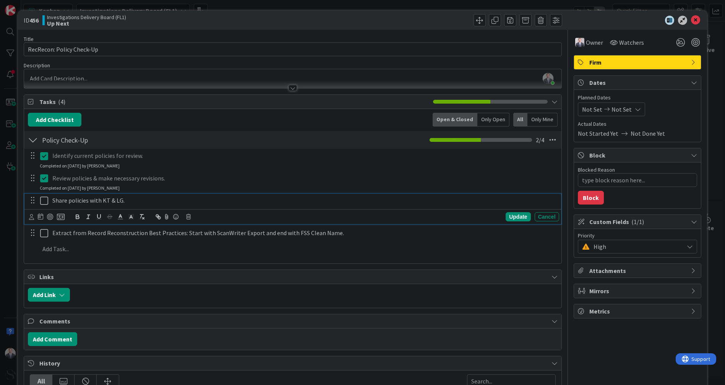
click at [44, 199] on icon at bounding box center [45, 200] width 11 height 9
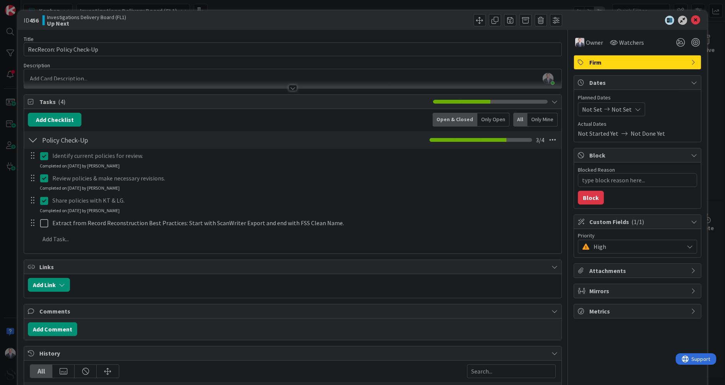
type textarea "x"
click at [691, 19] on icon at bounding box center [695, 20] width 9 height 9
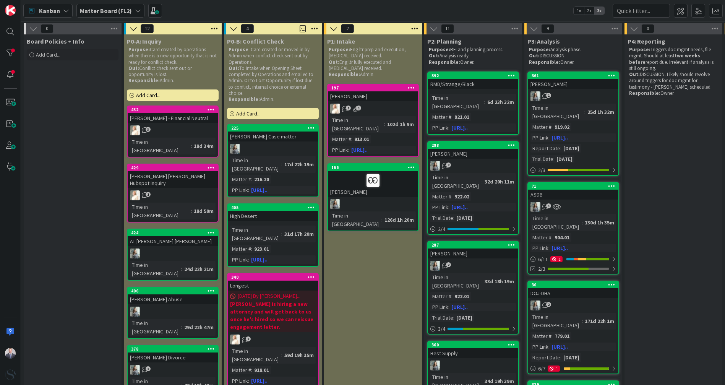
click at [89, 6] on span "Matter Board (FL2)" at bounding box center [106, 10] width 52 height 9
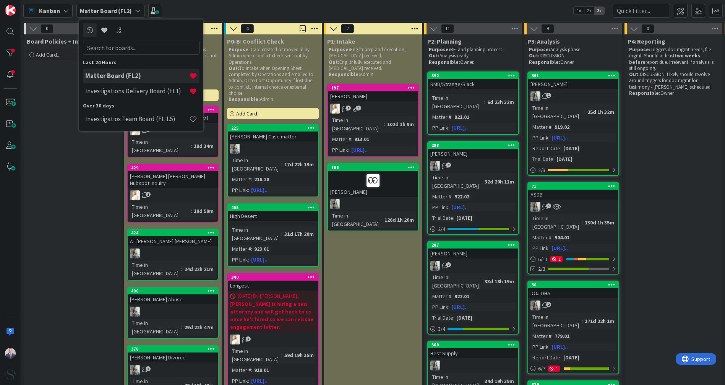
click at [117, 85] on div "Investigations Delivery Board (FL1)" at bounding box center [141, 91] width 117 height 15
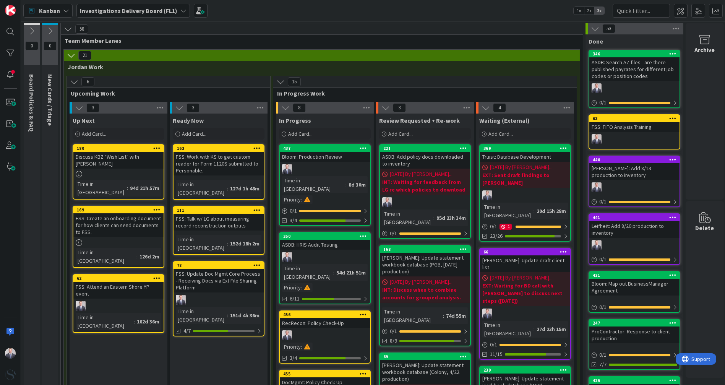
click at [326, 318] on div "RecRecon: Policy Check-Up" at bounding box center [325, 323] width 90 height 10
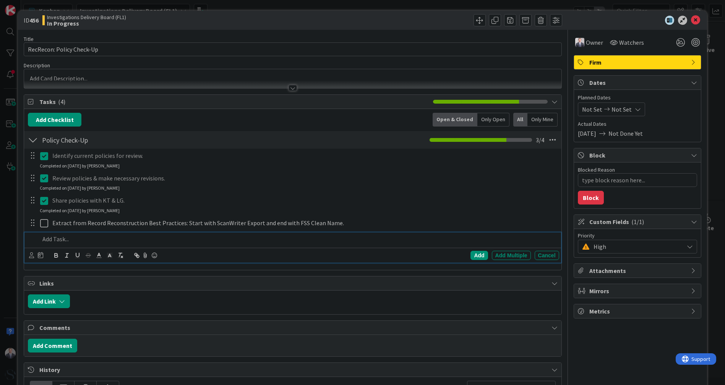
click at [71, 233] on div at bounding box center [298, 238] width 522 height 13
click at [691, 22] on icon at bounding box center [695, 20] width 9 height 9
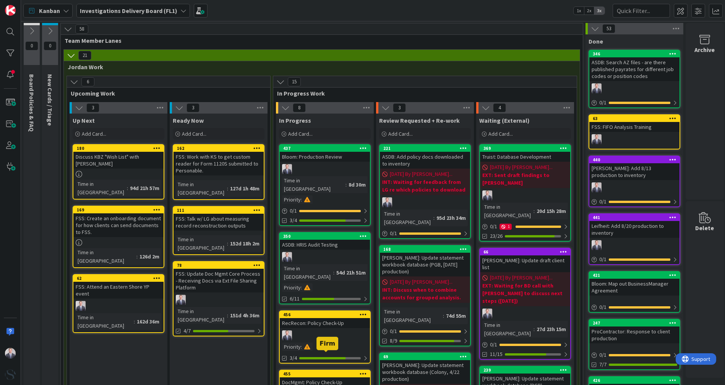
click at [327, 377] on div "DocMgmt: Policy Check-Up" at bounding box center [325, 382] width 90 height 10
type textarea "x"
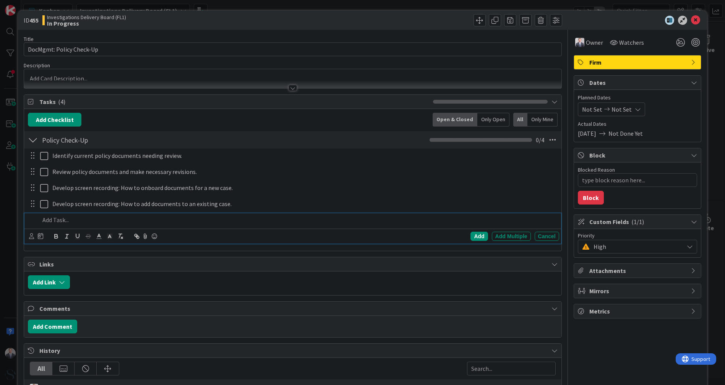
click at [68, 220] on p at bounding box center [298, 220] width 516 height 9
click at [475, 237] on div "Add" at bounding box center [479, 236] width 17 height 9
type textarea "x"
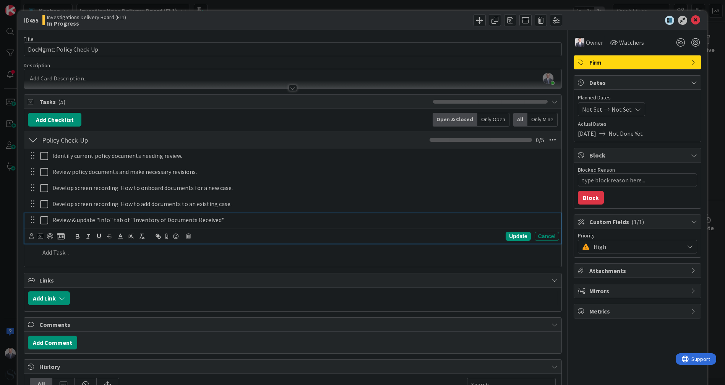
click at [101, 213] on div "Review & update "Info" tab of "Inventory of Documents Received"" at bounding box center [304, 219] width 510 height 13
click at [104, 219] on p "Review & update "Info" tab of "Inventory of Documents Received"" at bounding box center [304, 220] width 504 height 9
click at [507, 236] on div "Update" at bounding box center [518, 236] width 25 height 9
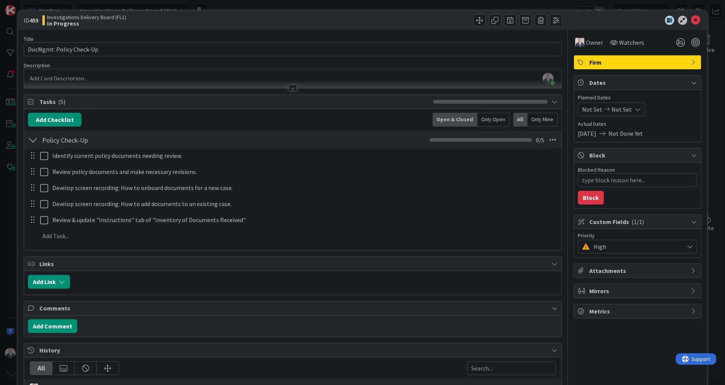
type textarea "x"
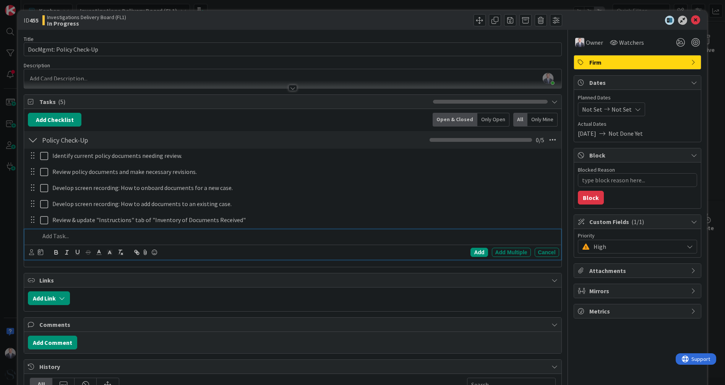
click at [94, 236] on p at bounding box center [298, 236] width 516 height 9
click at [234, 119] on div "Add Checklist Open & Closed Only Open All Only Mine" at bounding box center [293, 120] width 530 height 14
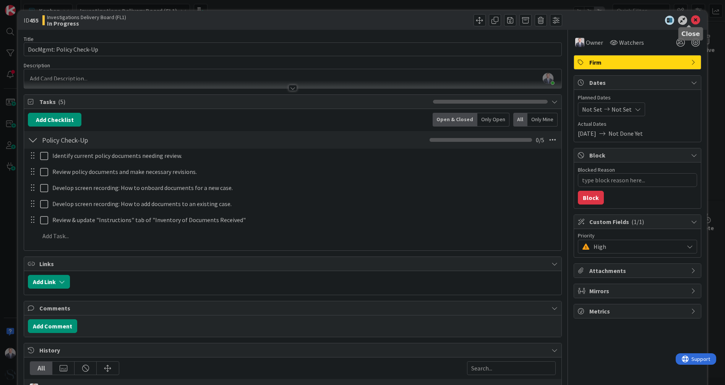
click at [692, 23] on icon at bounding box center [695, 20] width 9 height 9
